Goal: Task Accomplishment & Management: Manage account settings

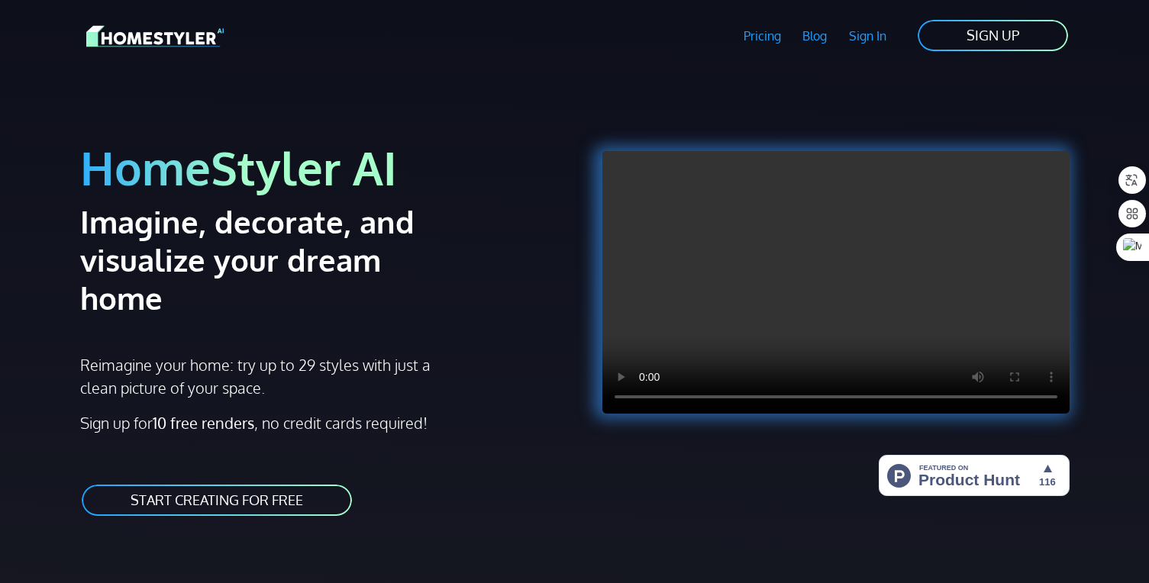
click at [1034, 46] on link "SIGN UP" at bounding box center [992, 35] width 153 height 34
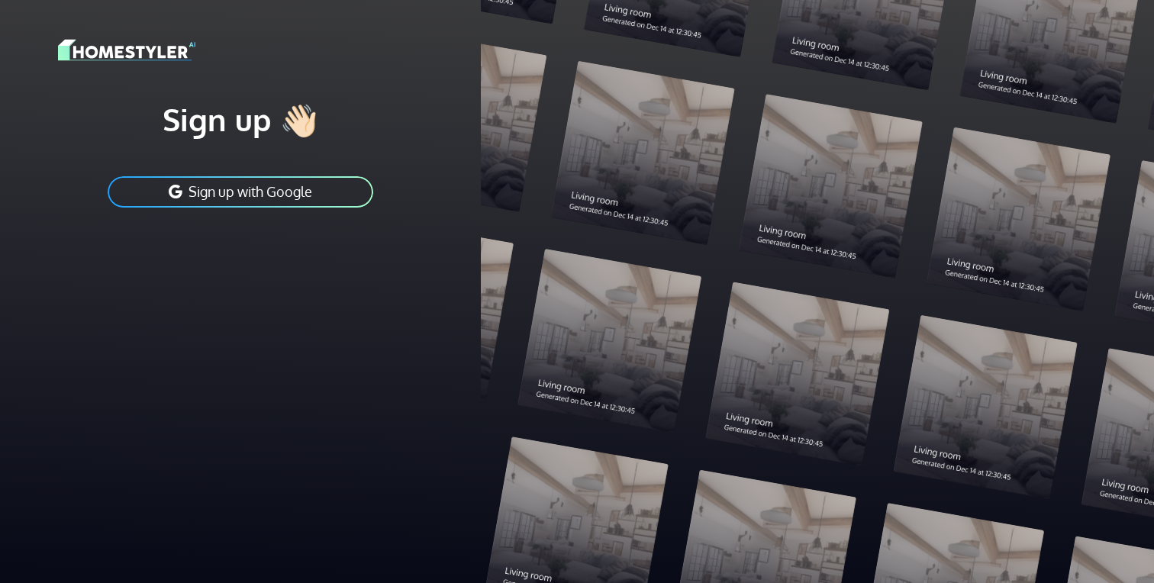
click at [211, 194] on button "Sign up with Google" at bounding box center [240, 192] width 269 height 34
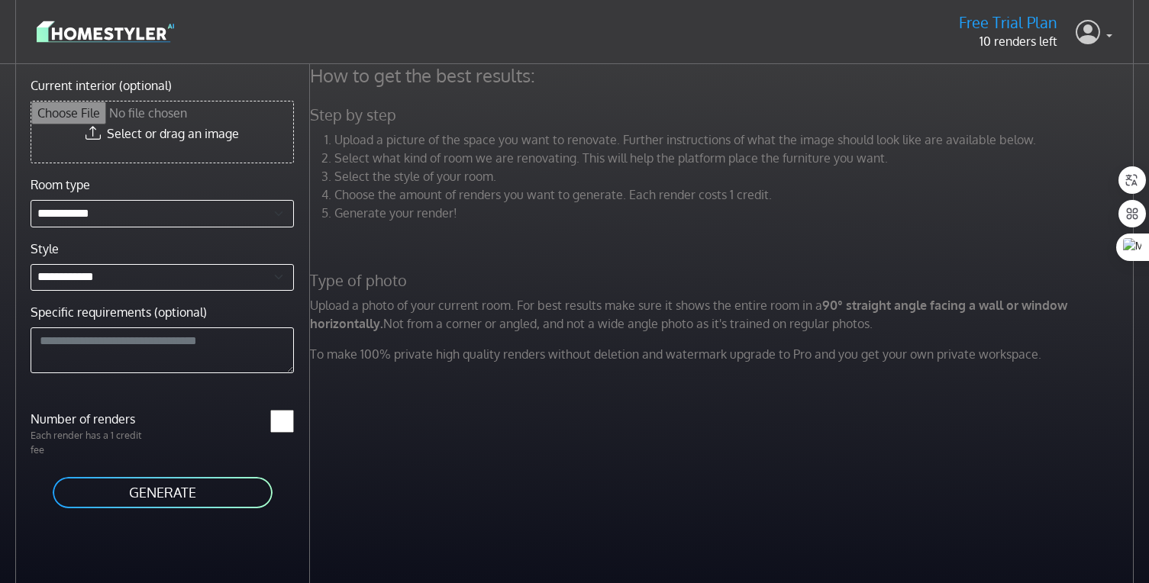
click at [1107, 37] on link at bounding box center [1094, 32] width 37 height 37
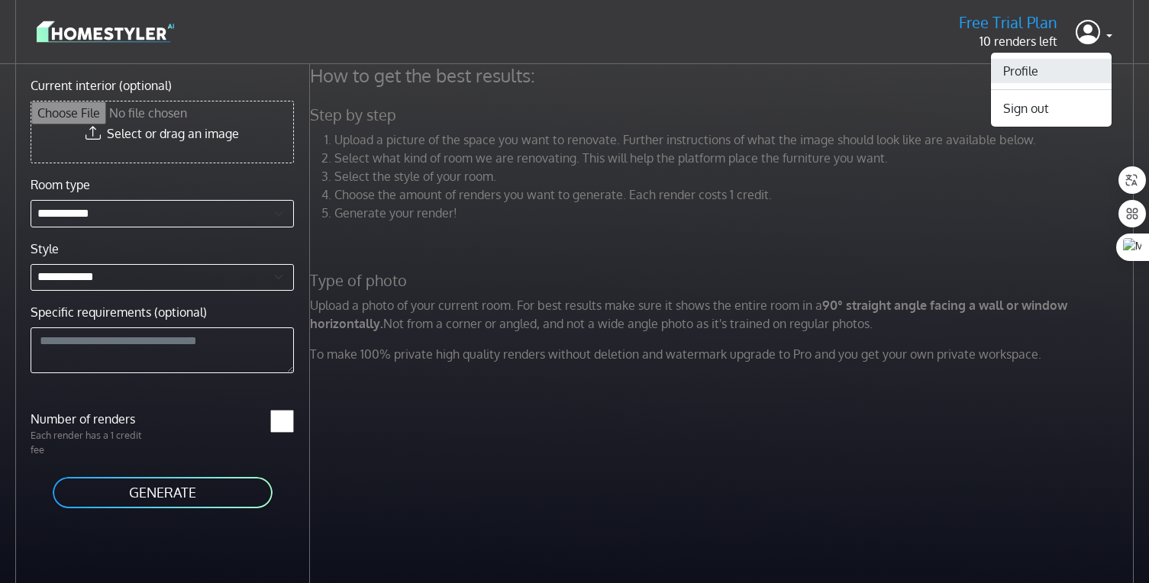
click at [1048, 72] on link "Profile" at bounding box center [1051, 71] width 121 height 24
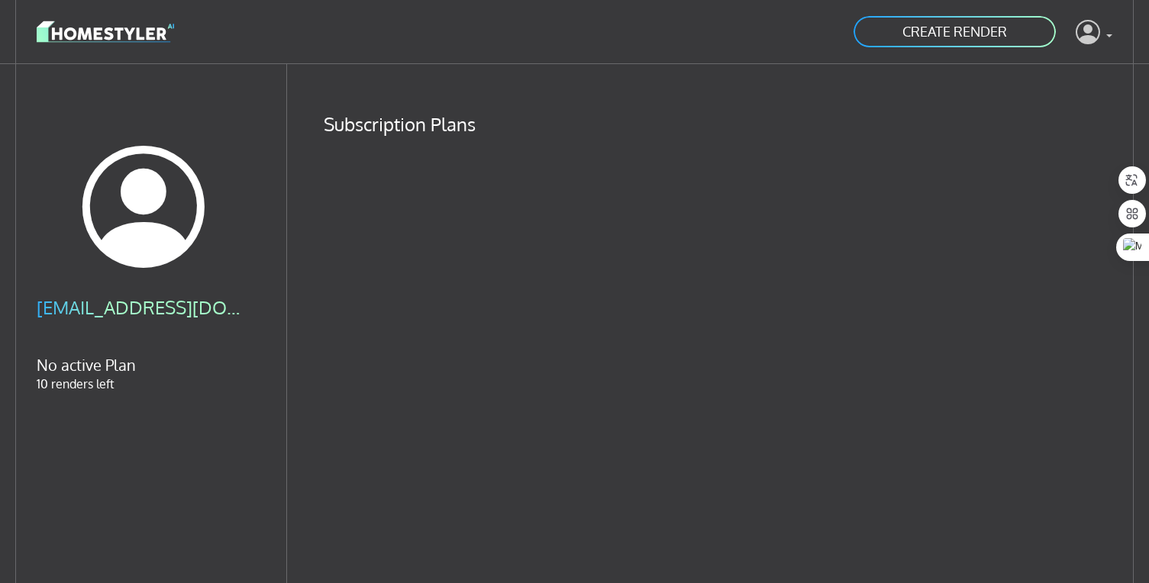
click at [1091, 35] on icon at bounding box center [1088, 31] width 24 height 31
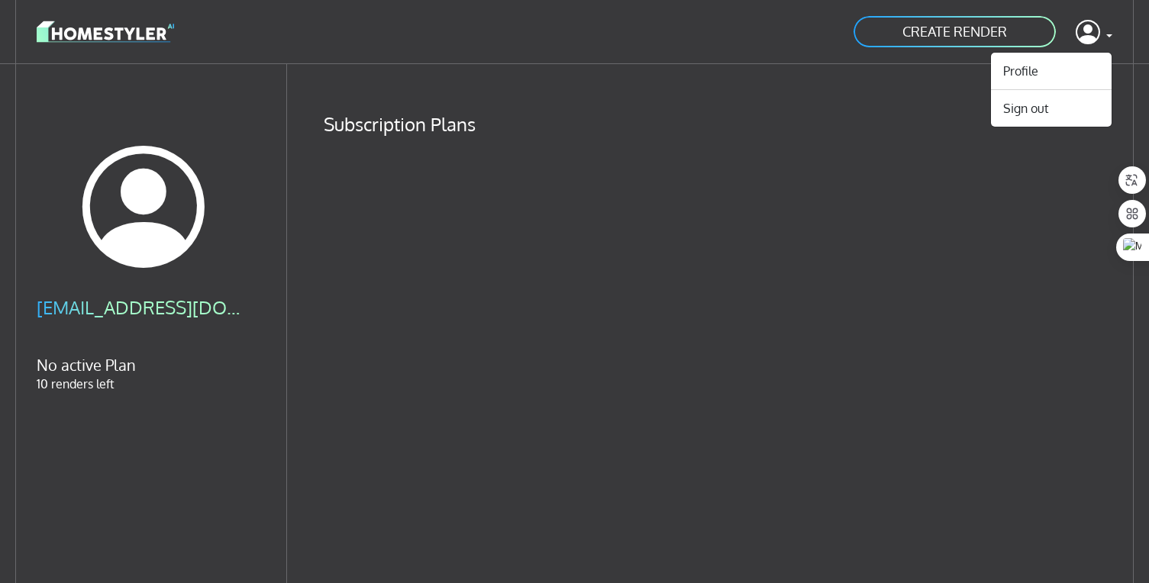
click at [276, 41] on div "CREATE RENDER Profile Sign out" at bounding box center [575, 31] width 1076 height 39
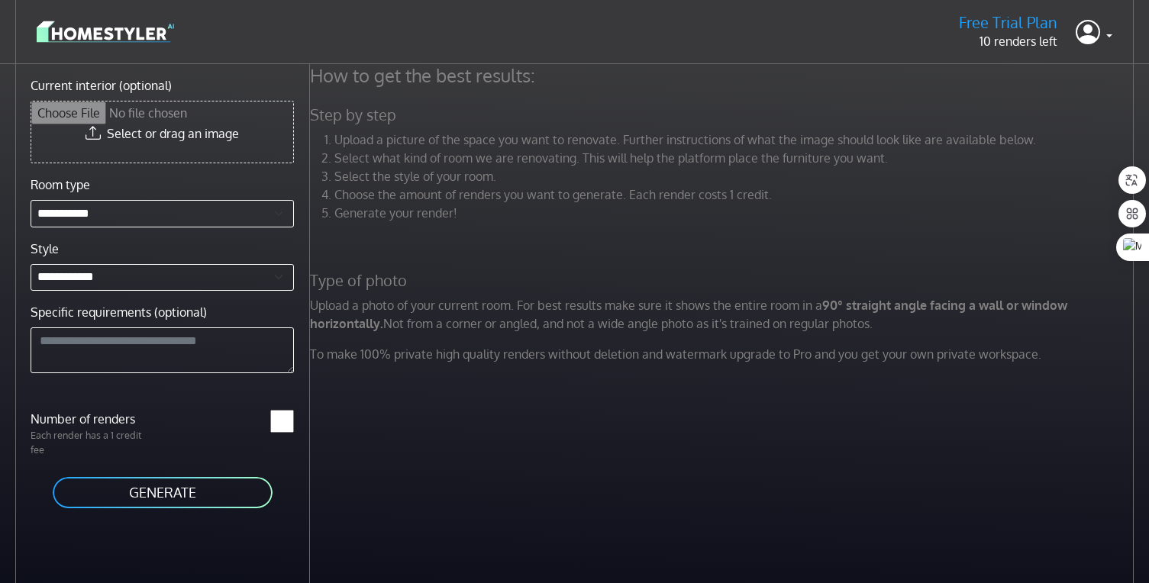
click at [121, 33] on img at bounding box center [105, 31] width 137 height 27
click at [132, 37] on img at bounding box center [105, 31] width 137 height 27
click at [1107, 37] on link at bounding box center [1094, 32] width 37 height 37
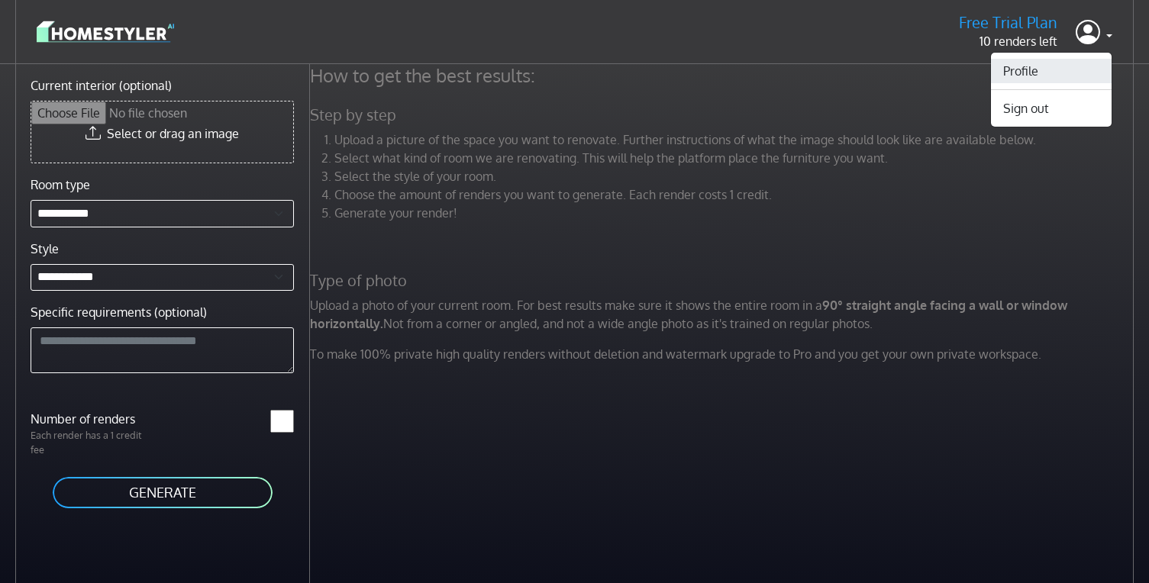
click at [1079, 66] on link "Profile" at bounding box center [1051, 71] width 121 height 24
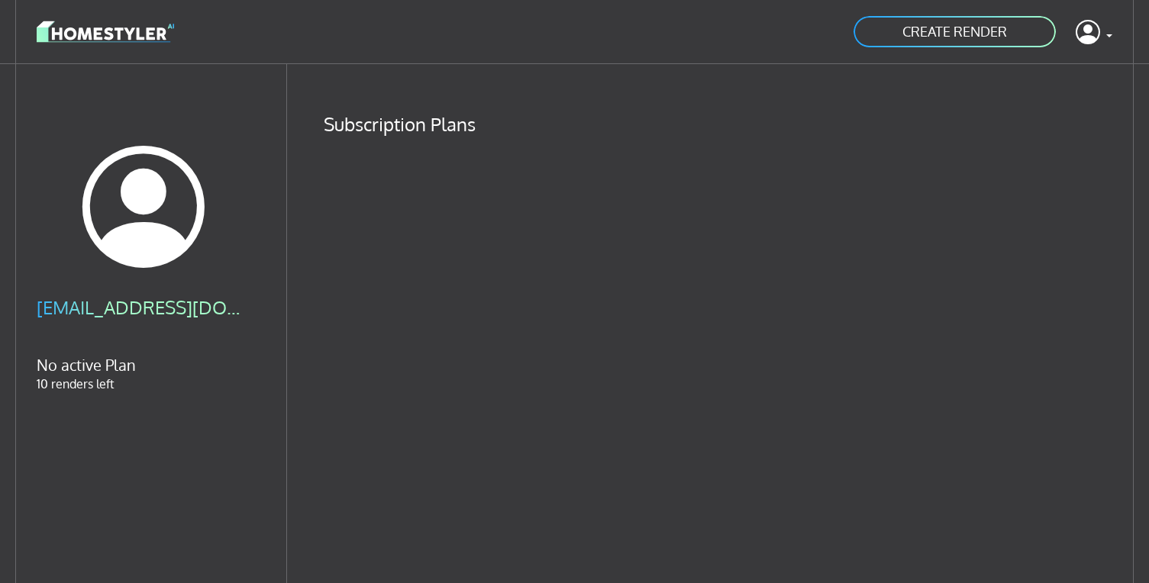
click at [418, 126] on h4 "Subscription Plans" at bounding box center [718, 124] width 789 height 23
click at [1102, 30] on link at bounding box center [1094, 32] width 37 height 37
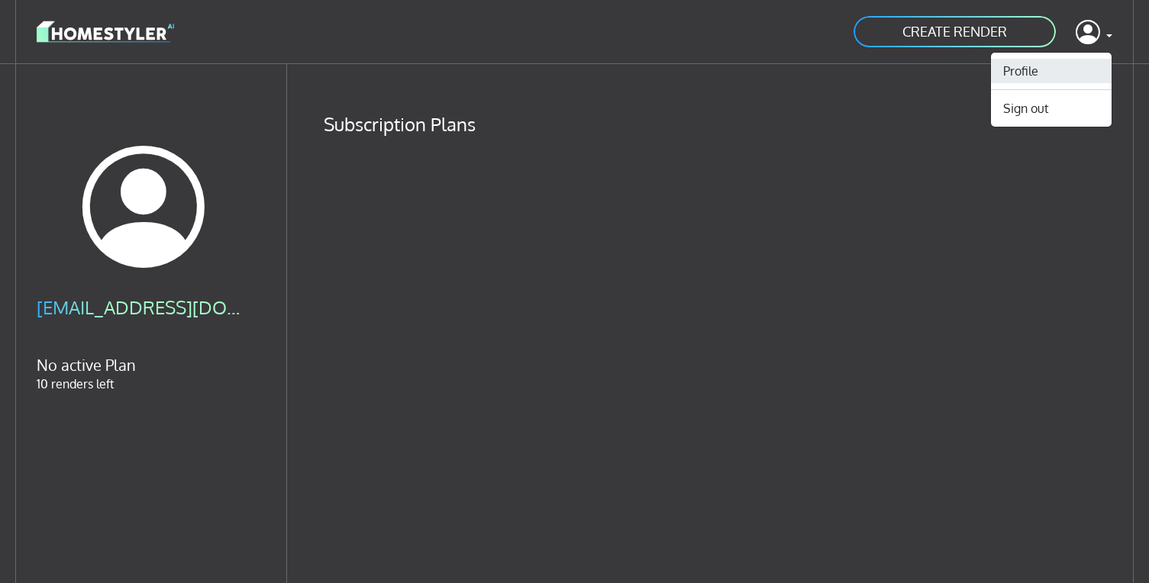
click at [1059, 62] on link "Profile" at bounding box center [1051, 71] width 121 height 24
